Goal: Task Accomplishment & Management: Manage account settings

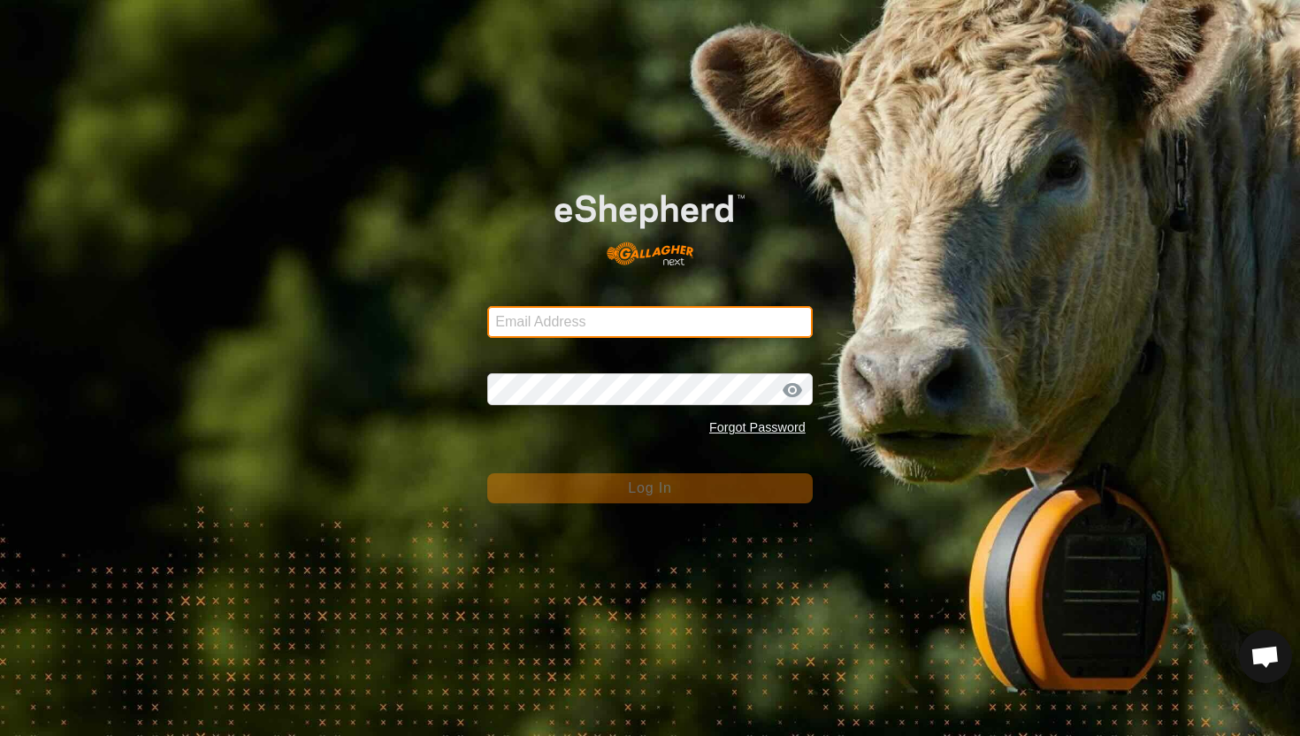
type input "[PERSON_NAME][EMAIL_ADDRESS][DOMAIN_NAME]"
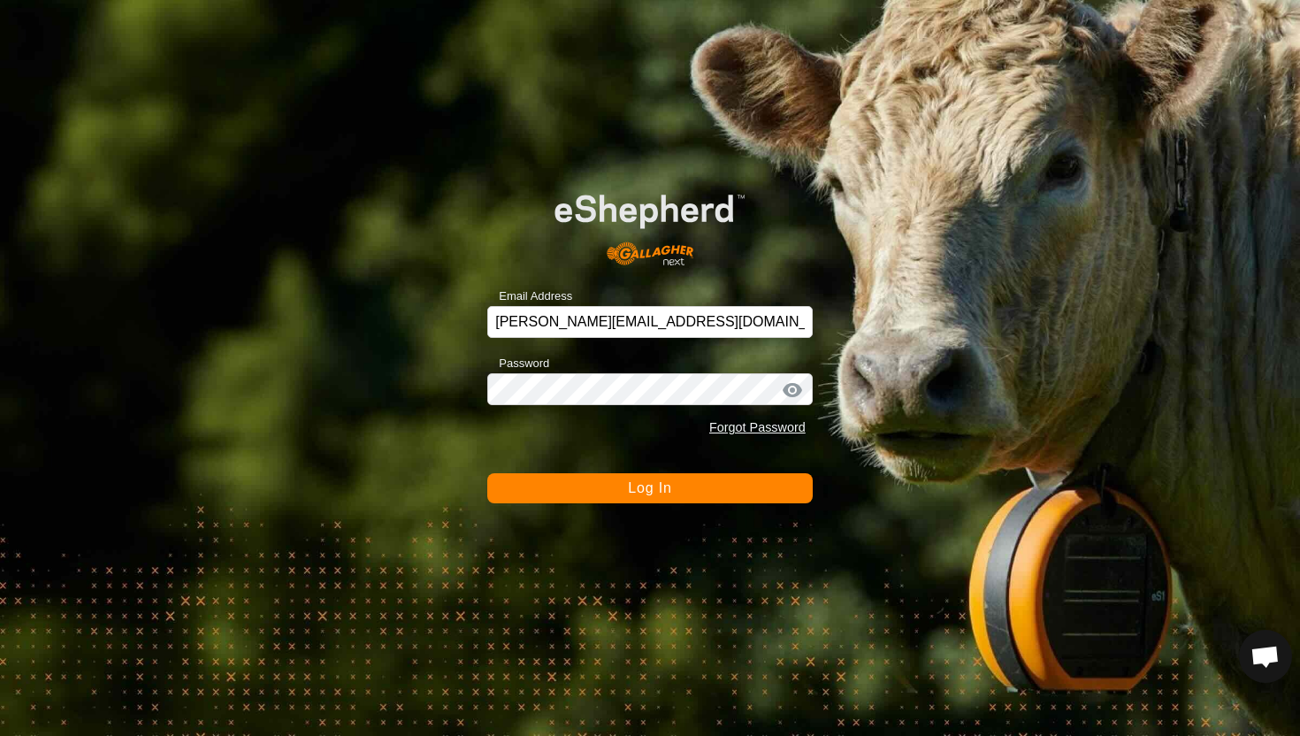
click at [630, 493] on span "Log In" at bounding box center [649, 487] width 43 height 15
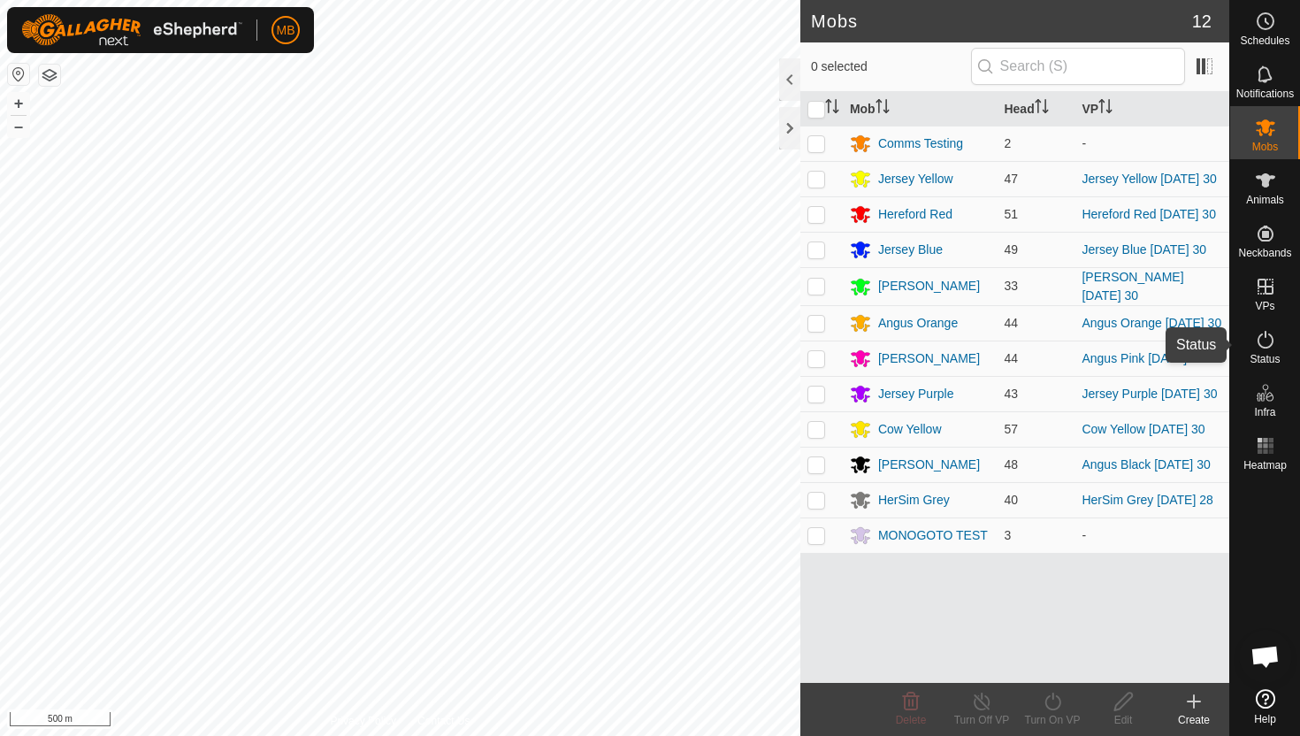
click at [1264, 341] on icon at bounding box center [1265, 339] width 21 height 21
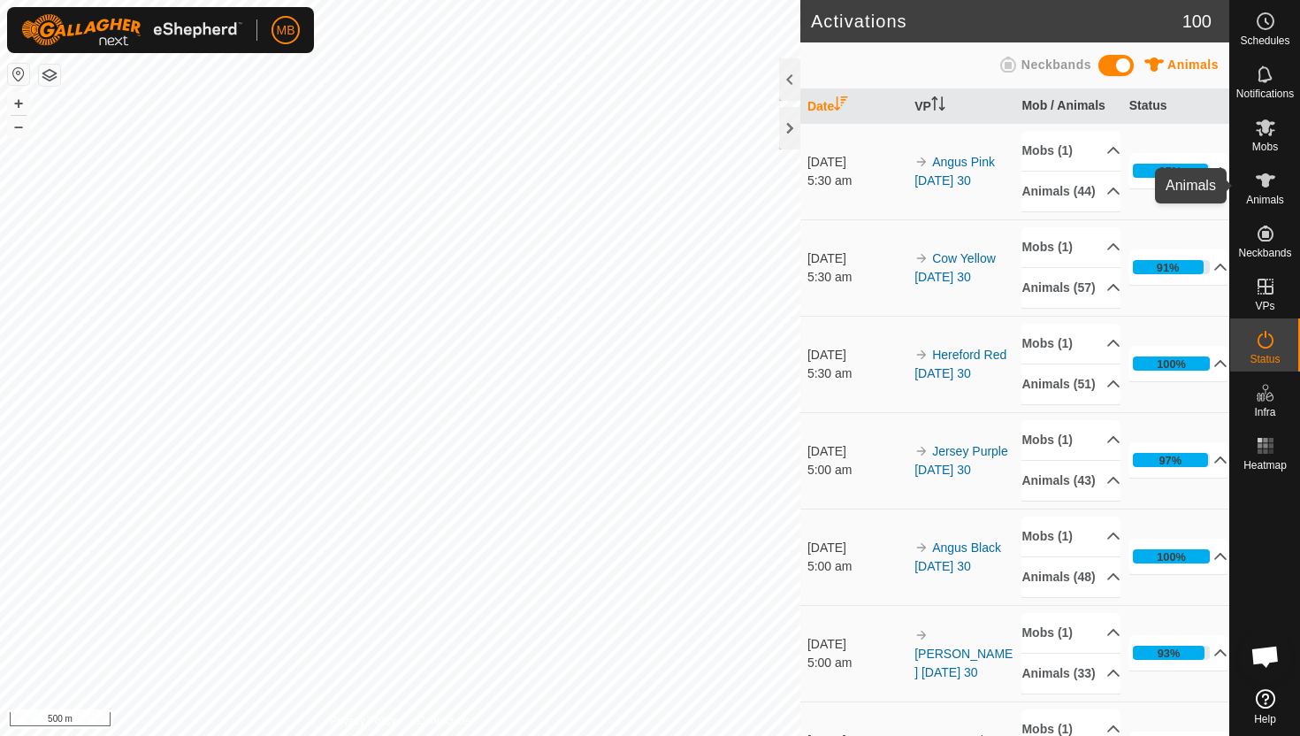
click at [1262, 184] on icon at bounding box center [1265, 180] width 19 height 14
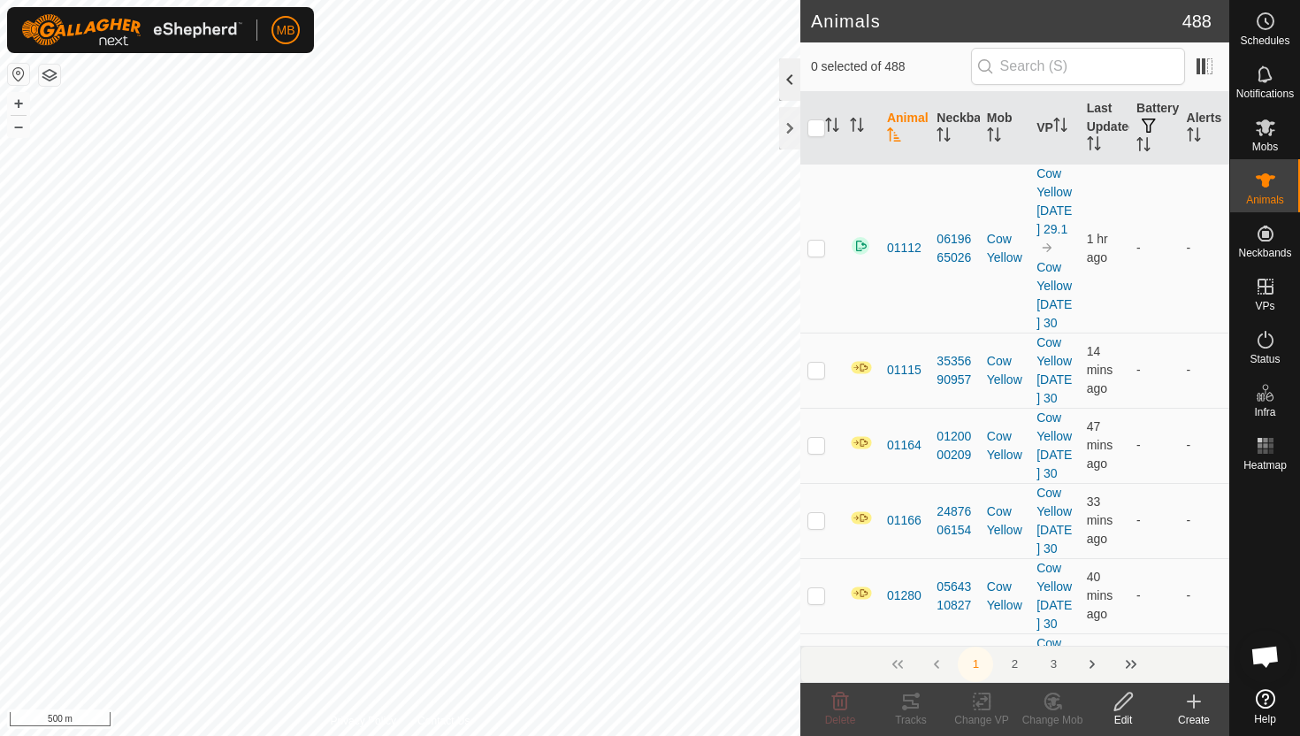
click at [790, 73] on div at bounding box center [789, 79] width 21 height 42
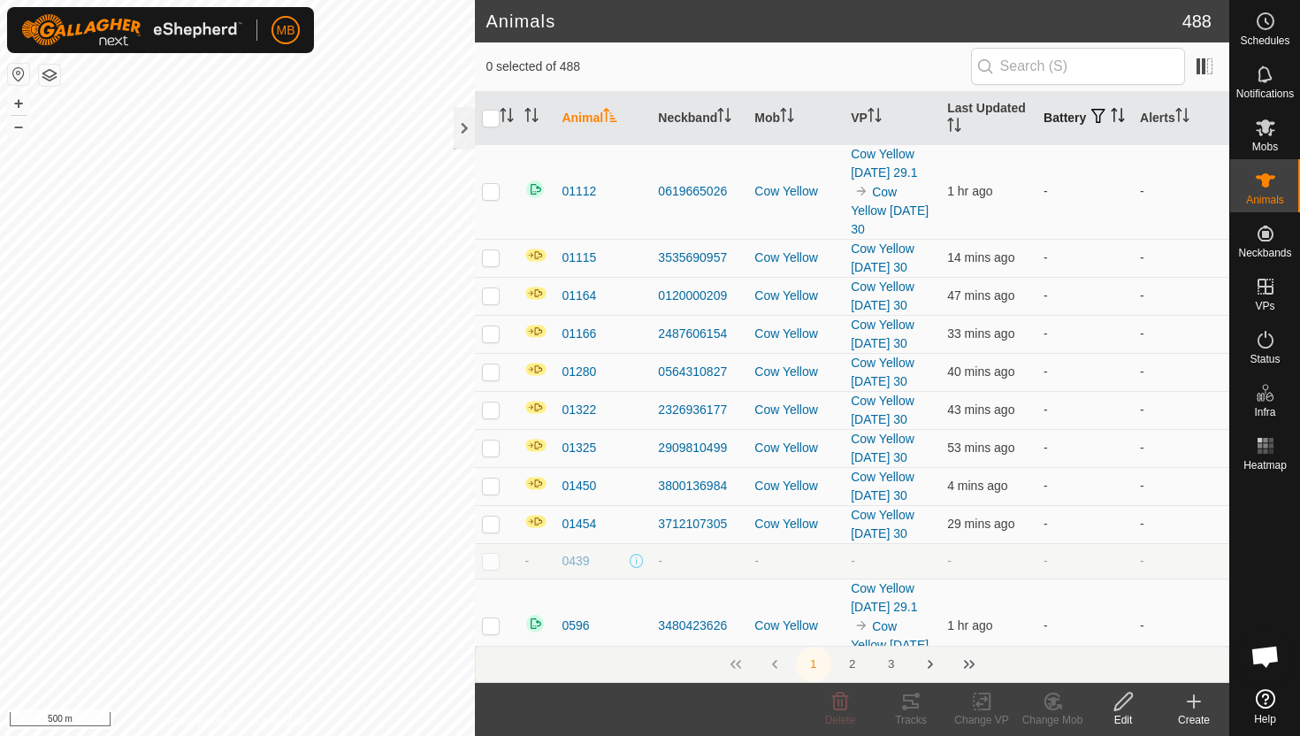
click at [1111, 120] on icon "Activate to sort" at bounding box center [1118, 115] width 14 height 14
